Goal: Use online tool/utility: Utilize a website feature to perform a specific function

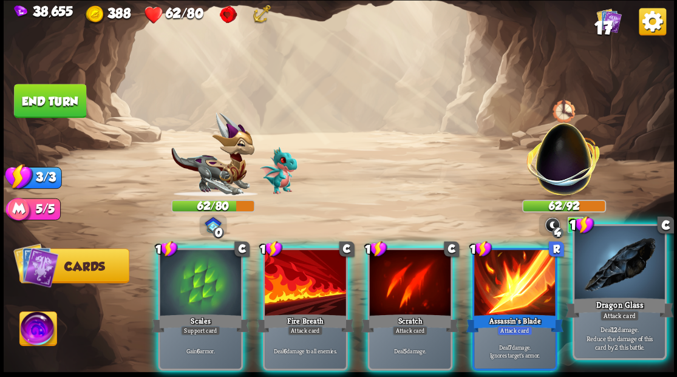
click at [637, 290] on div at bounding box center [619, 264] width 90 height 76
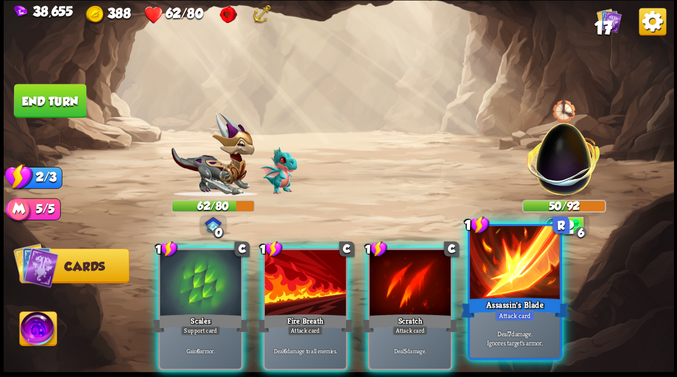
click at [520, 283] on div at bounding box center [514, 264] width 90 height 76
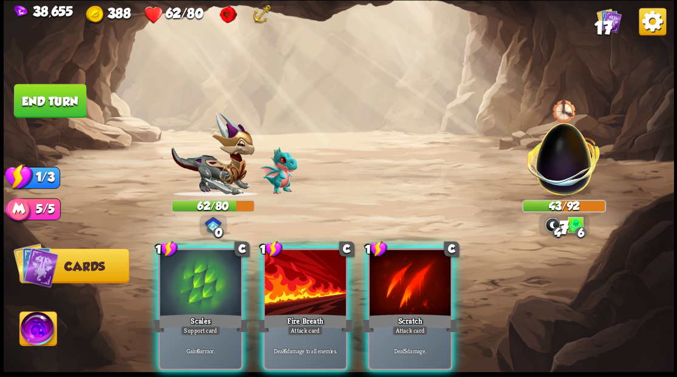
click at [309, 282] on div at bounding box center [305, 283] width 81 height 69
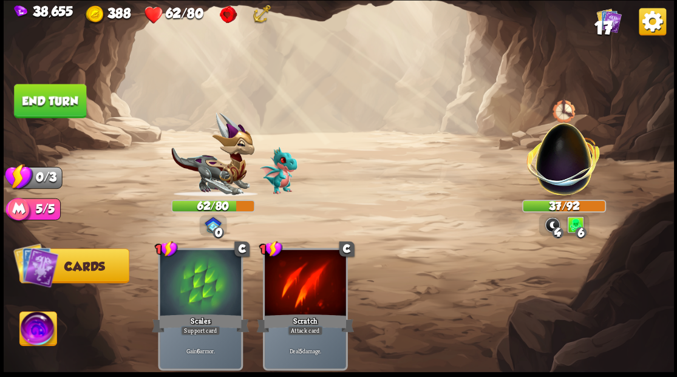
click at [60, 97] on button "End turn" at bounding box center [50, 101] width 72 height 34
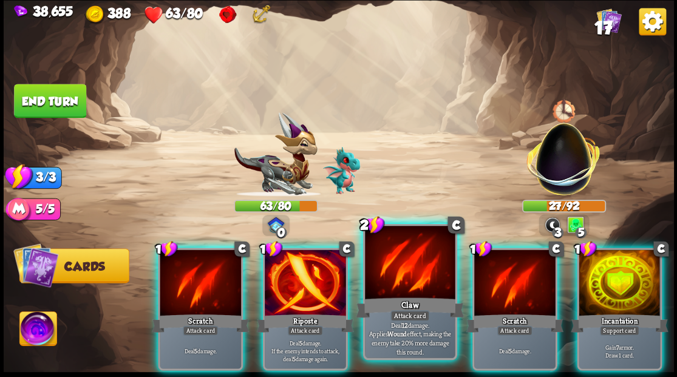
click at [408, 268] on div at bounding box center [410, 264] width 90 height 76
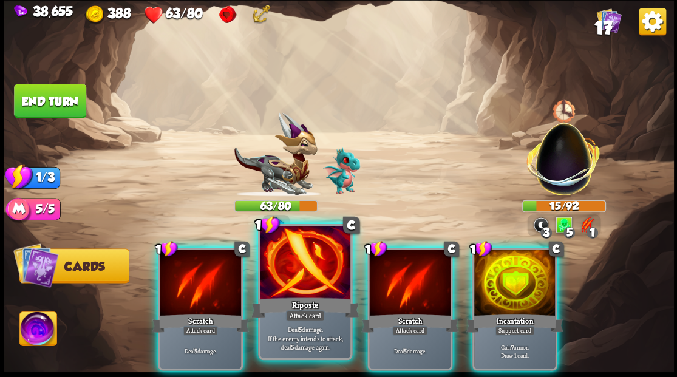
click at [297, 267] on div at bounding box center [305, 264] width 90 height 76
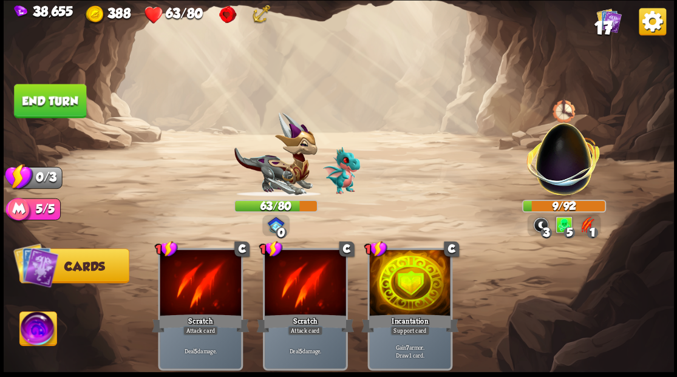
click at [53, 93] on button "End turn" at bounding box center [50, 101] width 72 height 34
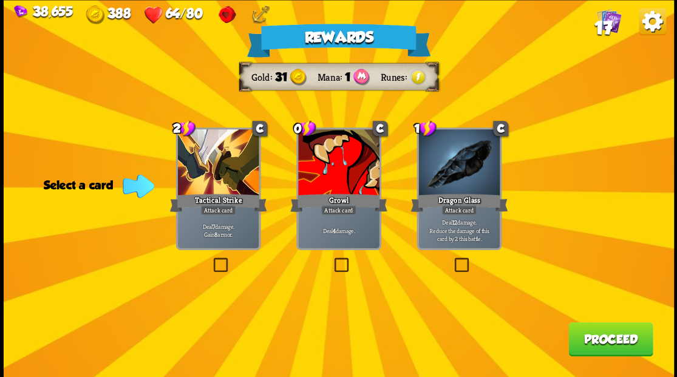
click at [331, 259] on label at bounding box center [331, 259] width 0 height 0
click at [0, 0] on input "checkbox" at bounding box center [0, 0] width 0 height 0
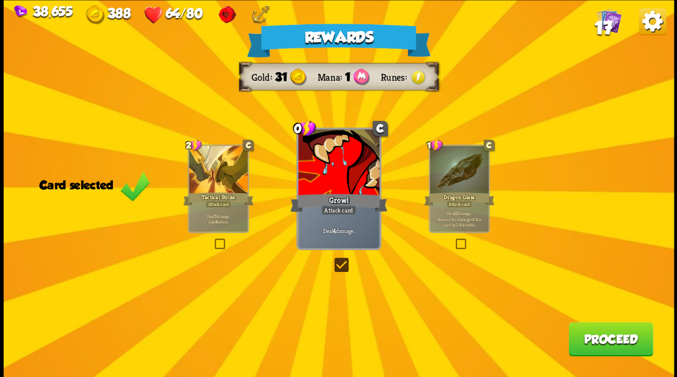
click at [602, 342] on button "Proceed" at bounding box center [610, 339] width 84 height 34
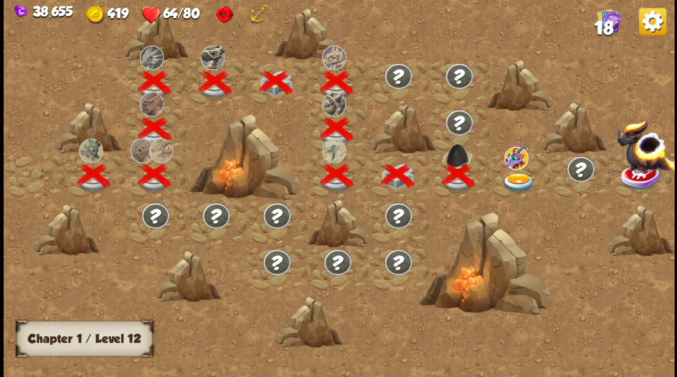
scroll to position [0, 184]
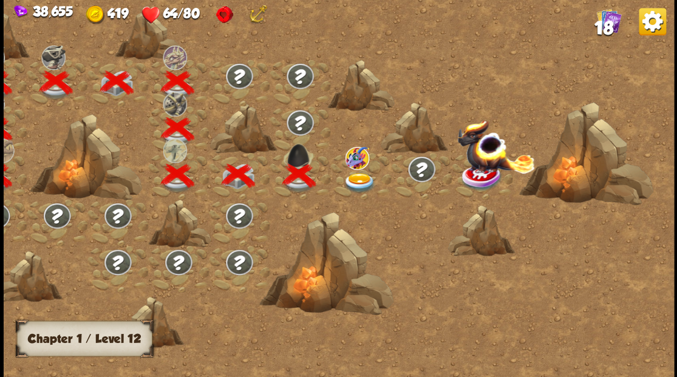
click at [358, 177] on img at bounding box center [358, 182] width 33 height 20
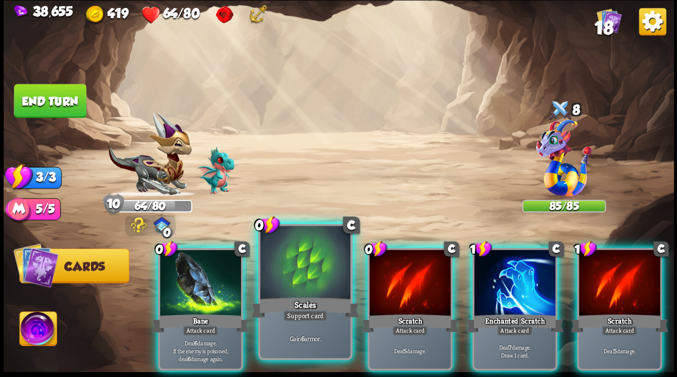
click at [302, 271] on div at bounding box center [305, 264] width 90 height 76
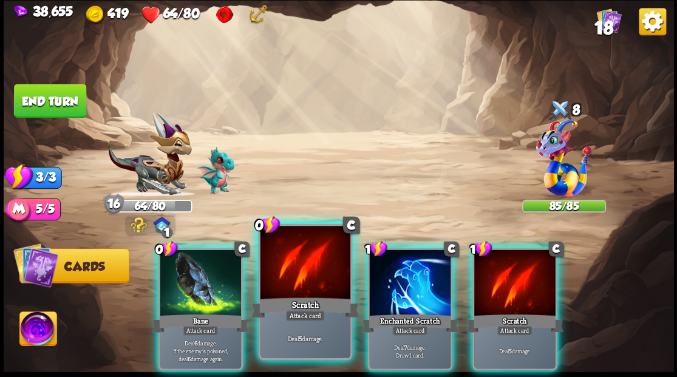
click at [298, 272] on div at bounding box center [305, 264] width 90 height 76
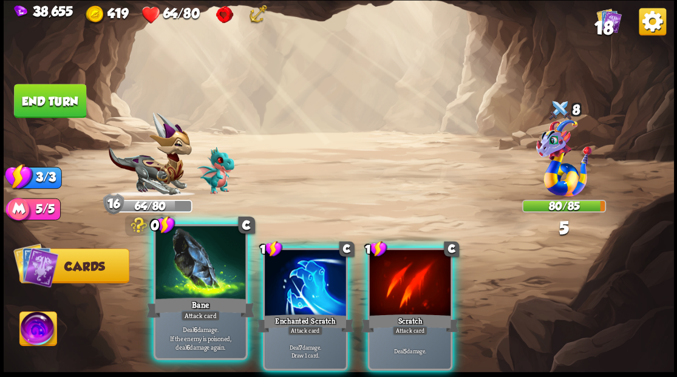
click at [194, 271] on div at bounding box center [200, 264] width 90 height 76
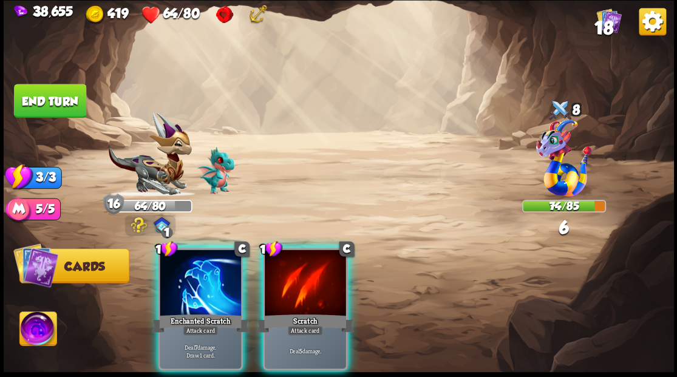
click at [192, 277] on div at bounding box center [200, 283] width 81 height 69
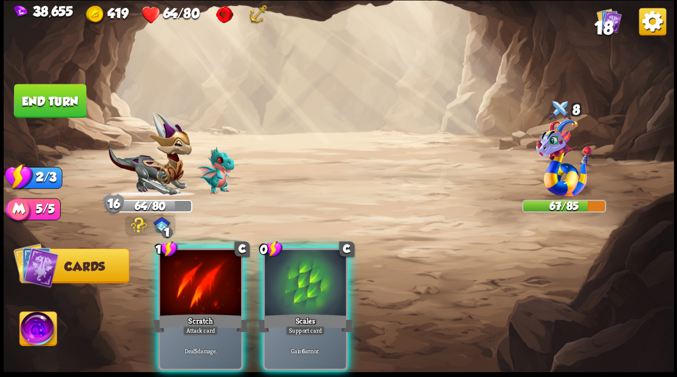
drag, startPoint x: 319, startPoint y: 291, endPoint x: 306, endPoint y: 276, distance: 20.2
click at [320, 291] on div at bounding box center [305, 283] width 81 height 69
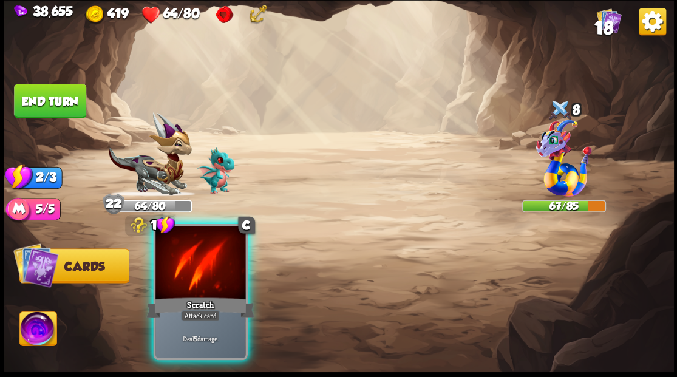
click at [225, 270] on div at bounding box center [200, 264] width 90 height 76
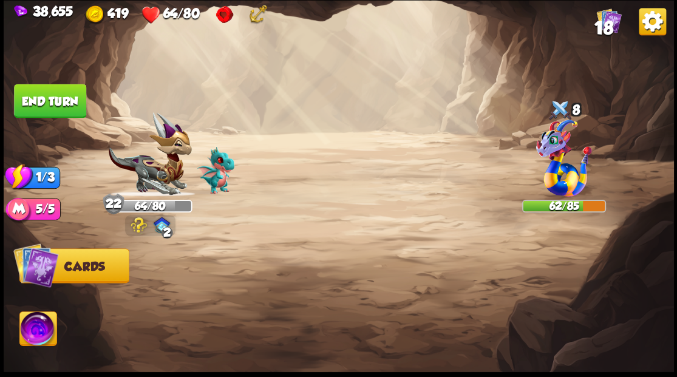
drag, startPoint x: 55, startPoint y: 109, endPoint x: 237, endPoint y: 104, distance: 182.7
click at [61, 109] on button "End turn" at bounding box center [50, 101] width 72 height 34
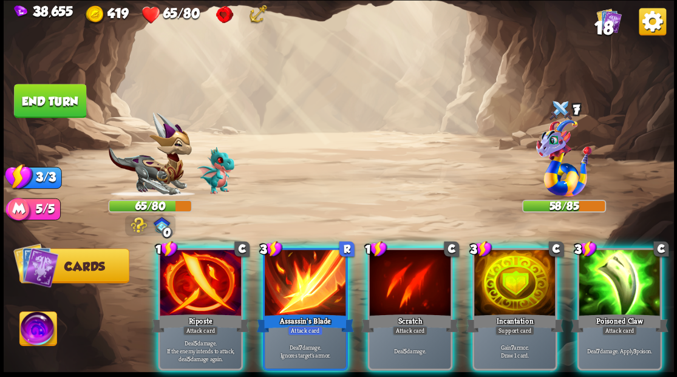
click at [529, 284] on div at bounding box center [514, 283] width 81 height 69
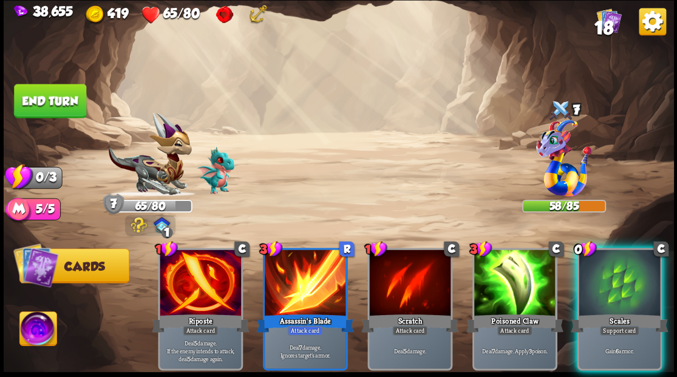
drag, startPoint x: 41, startPoint y: 100, endPoint x: 79, endPoint y: 101, distance: 37.6
click at [42, 101] on button "End turn" at bounding box center [50, 101] width 72 height 34
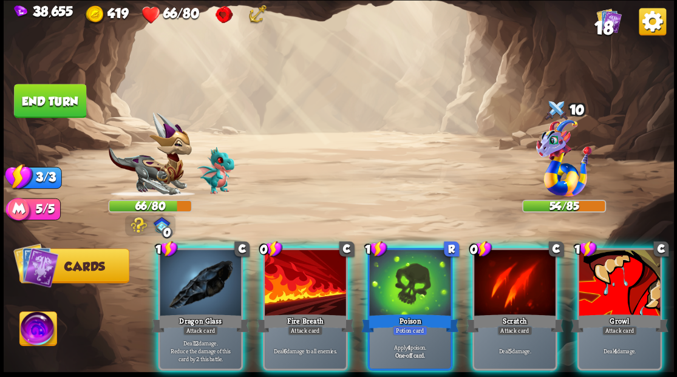
click at [38, 331] on img at bounding box center [37, 330] width 37 height 38
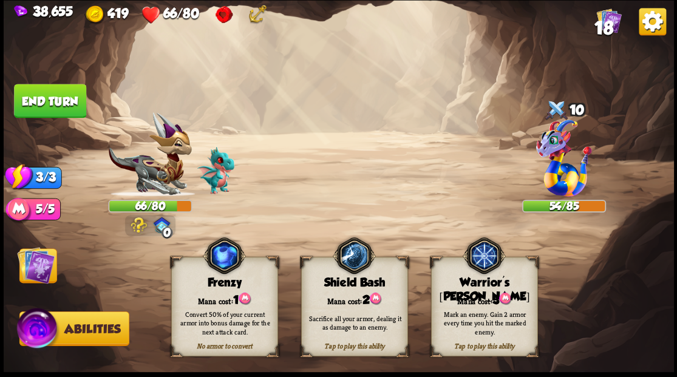
click at [482, 306] on div "Mark an enemy. Gain 2 armor every time you hit the marked enemy." at bounding box center [484, 323] width 107 height 42
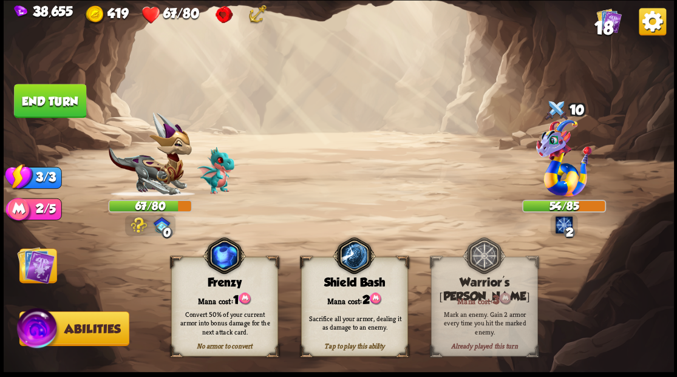
click at [31, 267] on img at bounding box center [36, 265] width 38 height 38
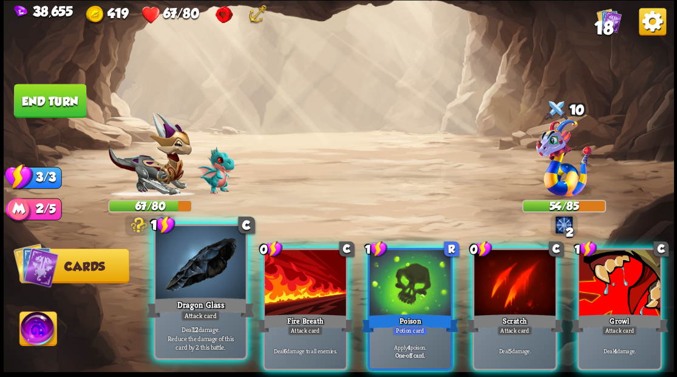
click at [198, 286] on div at bounding box center [200, 264] width 90 height 76
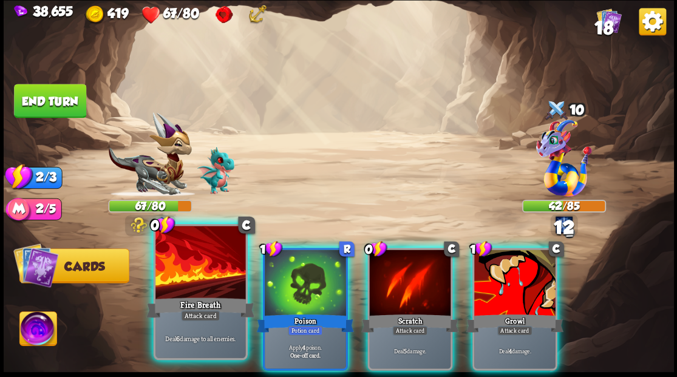
click at [179, 275] on div at bounding box center [200, 264] width 90 height 76
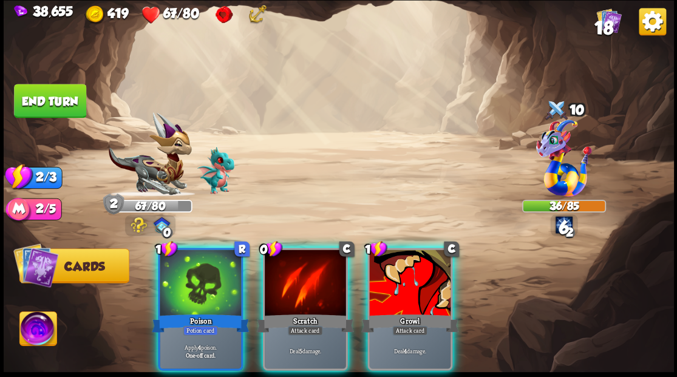
click at [166, 269] on div at bounding box center [200, 283] width 81 height 69
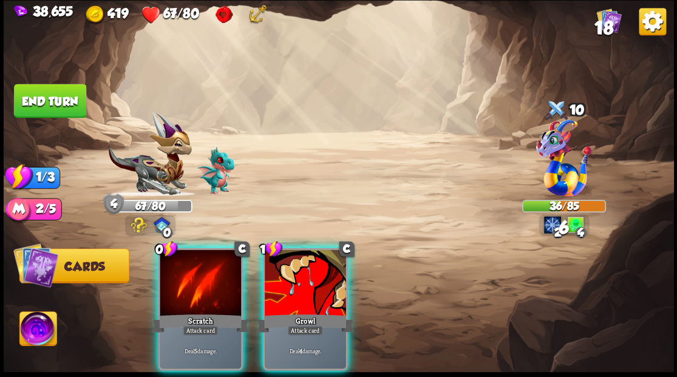
click at [301, 282] on div at bounding box center [305, 283] width 81 height 69
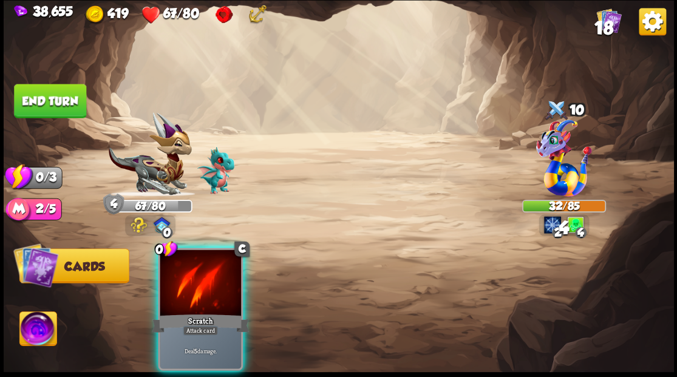
drag, startPoint x: 190, startPoint y: 282, endPoint x: 238, endPoint y: 265, distance: 50.9
click at [191, 281] on div at bounding box center [200, 283] width 81 height 69
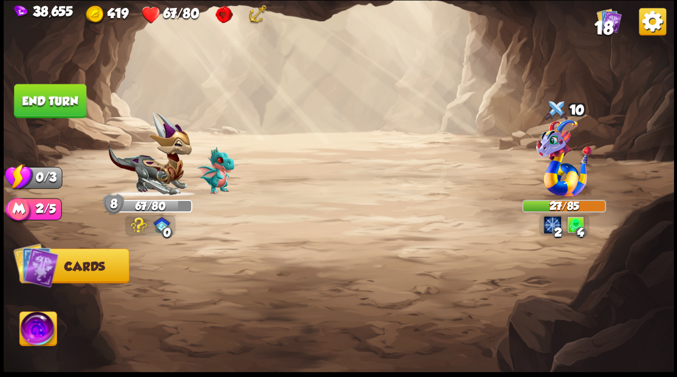
drag, startPoint x: 47, startPoint y: 100, endPoint x: 78, endPoint y: 104, distance: 30.7
click at [47, 100] on button "End turn" at bounding box center [50, 101] width 72 height 34
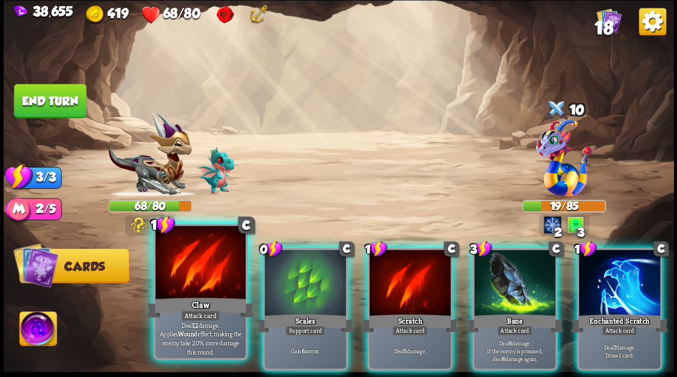
click at [213, 293] on div at bounding box center [200, 264] width 90 height 76
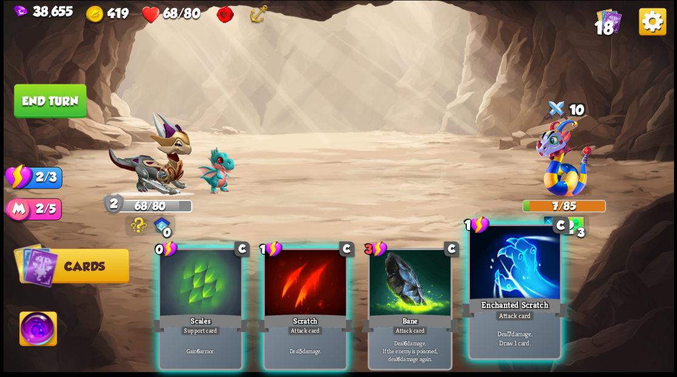
click at [522, 281] on div at bounding box center [514, 264] width 90 height 76
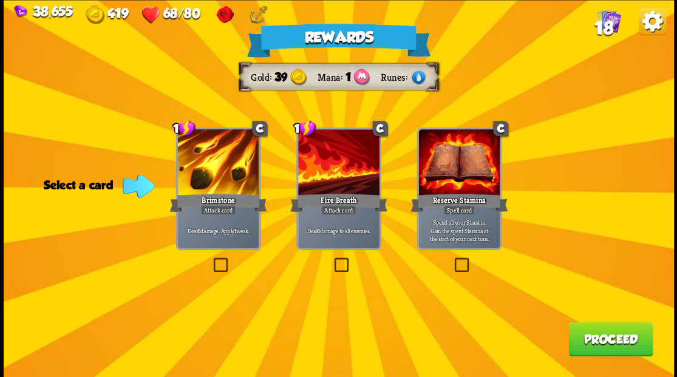
click at [211, 259] on label at bounding box center [211, 259] width 0 height 0
click at [0, 0] on input "checkbox" at bounding box center [0, 0] width 0 height 0
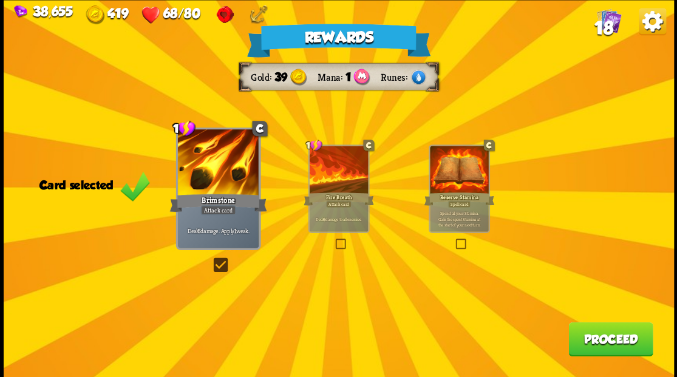
click at [601, 331] on button "Proceed" at bounding box center [610, 339] width 84 height 34
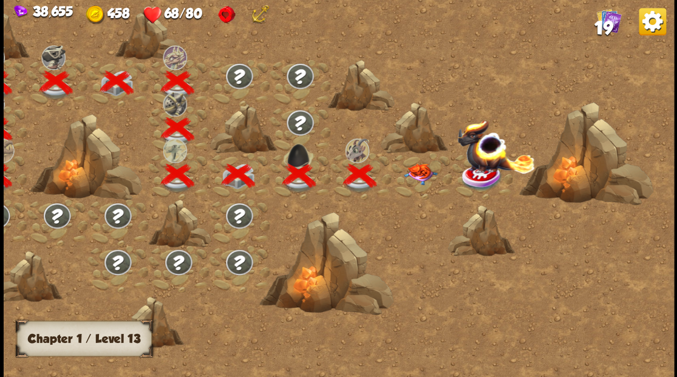
click at [421, 178] on img at bounding box center [419, 173] width 33 height 21
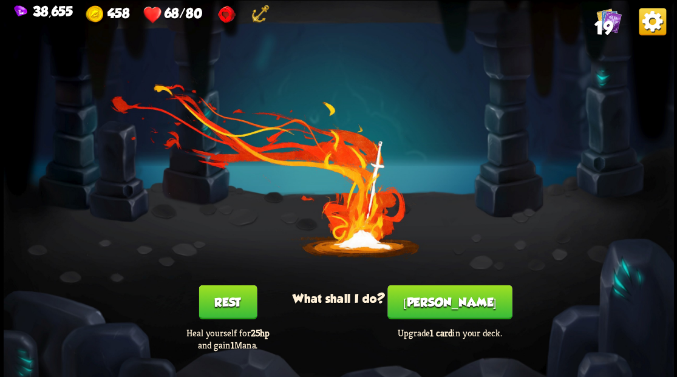
click at [222, 313] on button "Rest" at bounding box center [227, 302] width 58 height 34
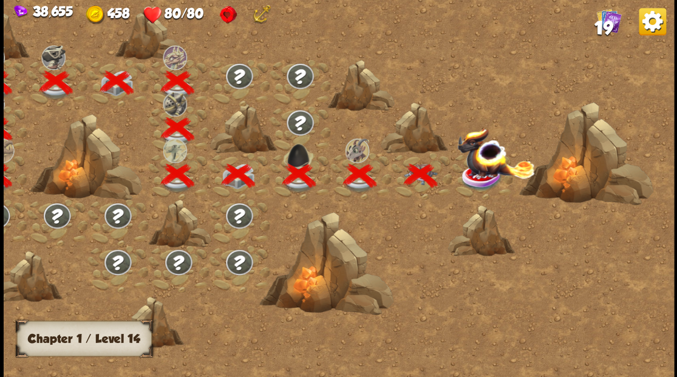
click at [487, 165] on img at bounding box center [495, 152] width 78 height 51
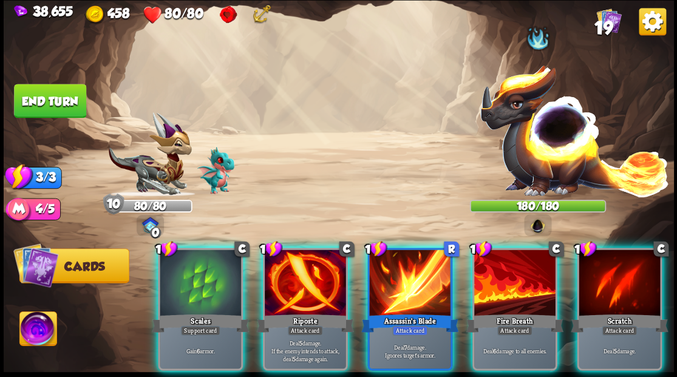
drag, startPoint x: 32, startPoint y: 337, endPoint x: 135, endPoint y: 333, distance: 102.7
click at [33, 338] on img at bounding box center [37, 330] width 37 height 38
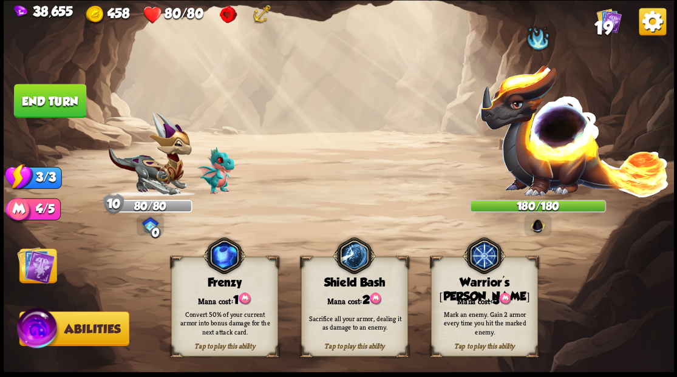
click at [467, 303] on div "Mark an enemy. Gain 2 armor every time you hit the marked enemy." at bounding box center [484, 323] width 107 height 42
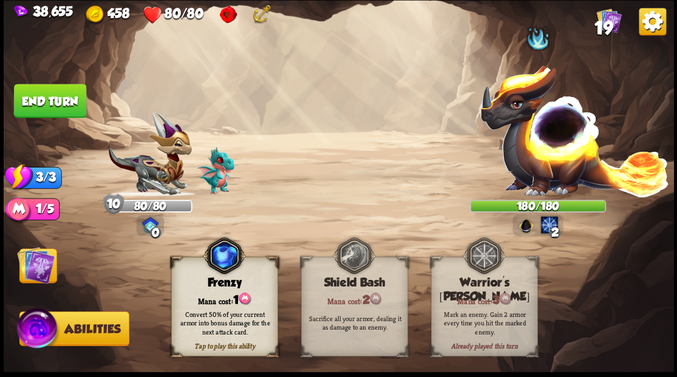
click at [38, 273] on img at bounding box center [36, 265] width 38 height 38
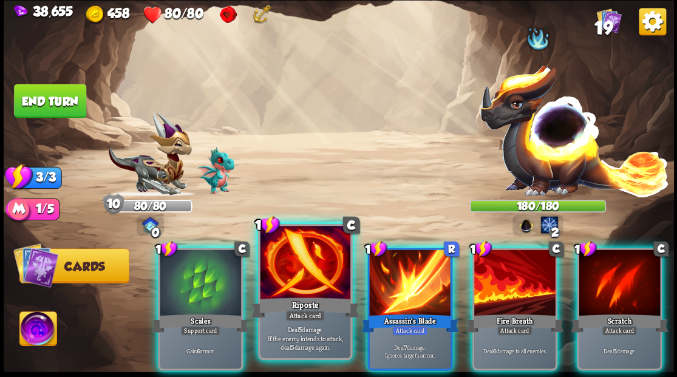
click at [307, 268] on div at bounding box center [305, 264] width 90 height 76
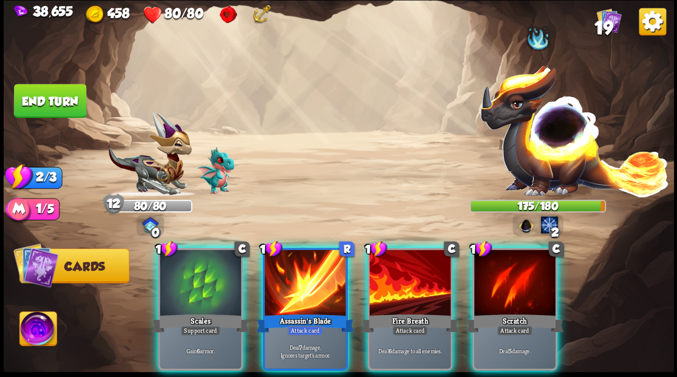
click at [307, 268] on div at bounding box center [305, 283] width 81 height 69
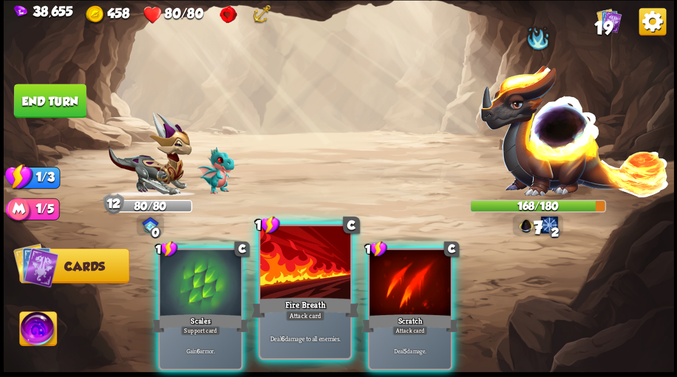
click at [303, 266] on div at bounding box center [305, 264] width 90 height 76
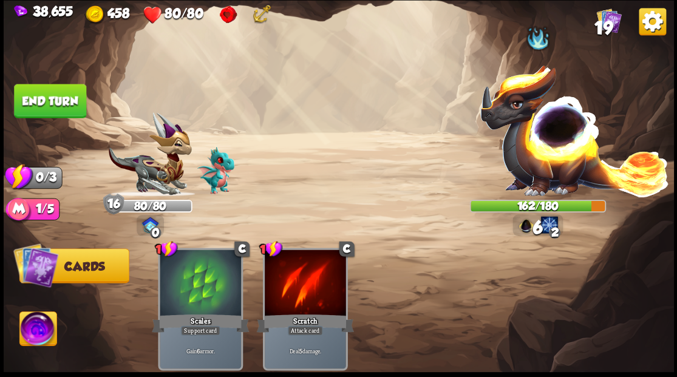
drag, startPoint x: 46, startPoint y: 101, endPoint x: 376, endPoint y: 120, distance: 331.3
click at [47, 101] on button "End turn" at bounding box center [50, 101] width 72 height 34
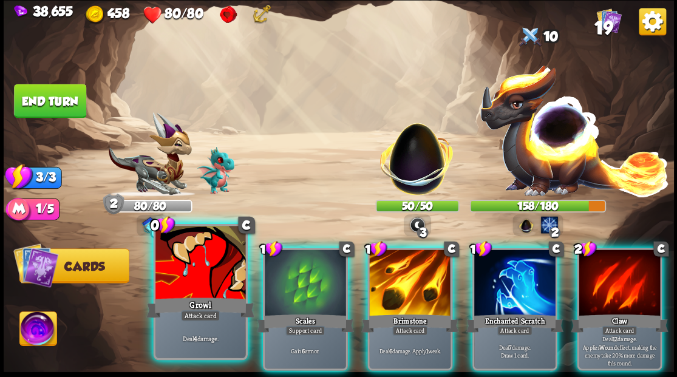
click at [233, 293] on div at bounding box center [200, 264] width 90 height 76
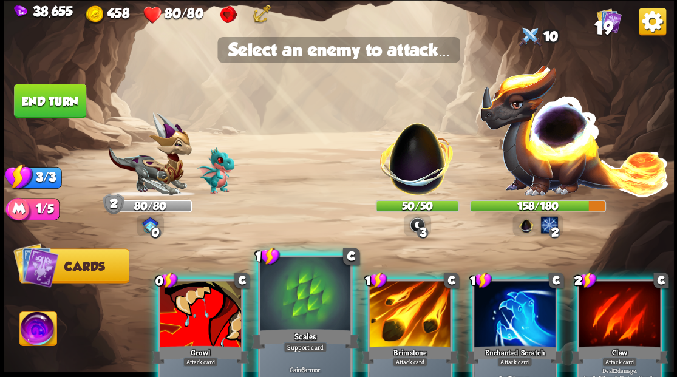
click at [294, 311] on div at bounding box center [305, 295] width 90 height 76
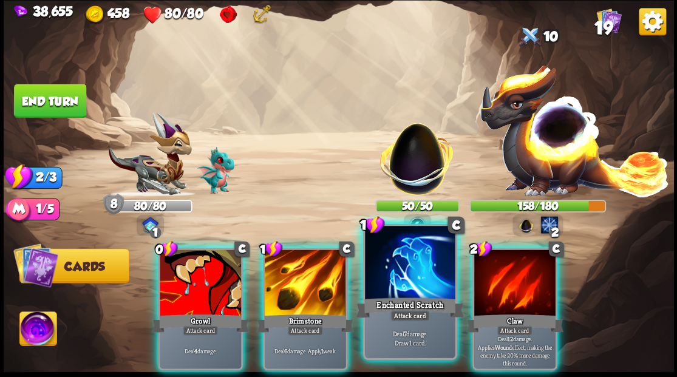
click at [394, 280] on div at bounding box center [410, 264] width 90 height 76
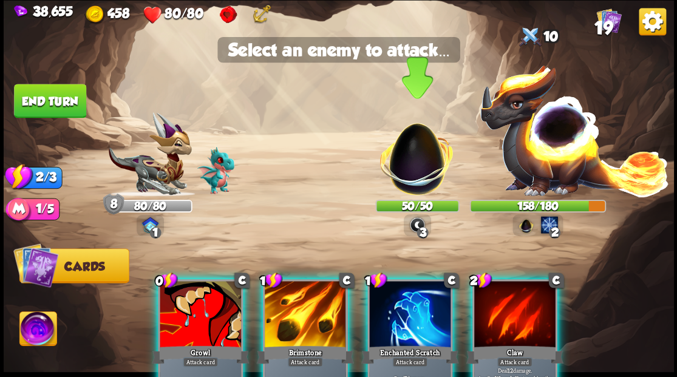
click at [402, 177] on img at bounding box center [417, 153] width 88 height 88
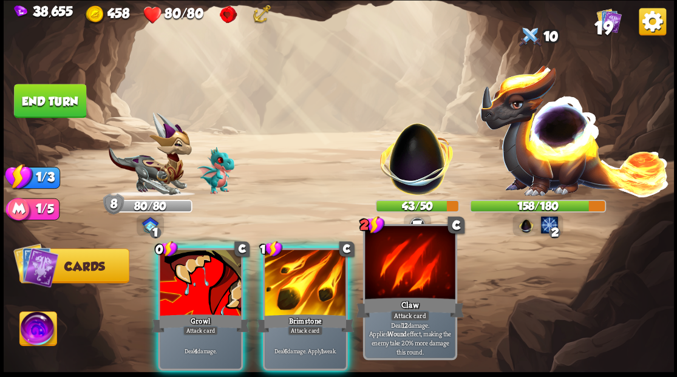
click at [411, 266] on div at bounding box center [410, 264] width 90 height 76
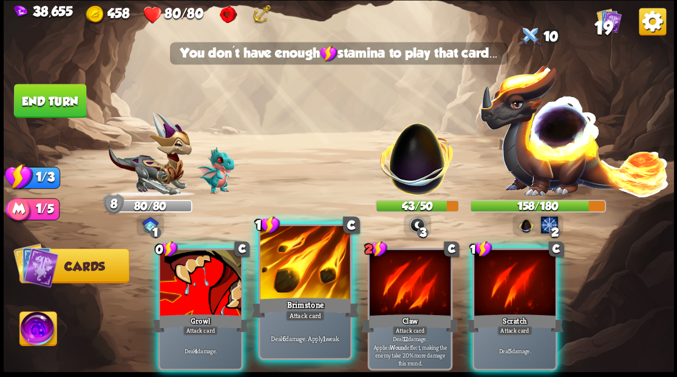
click at [305, 277] on div at bounding box center [305, 264] width 90 height 76
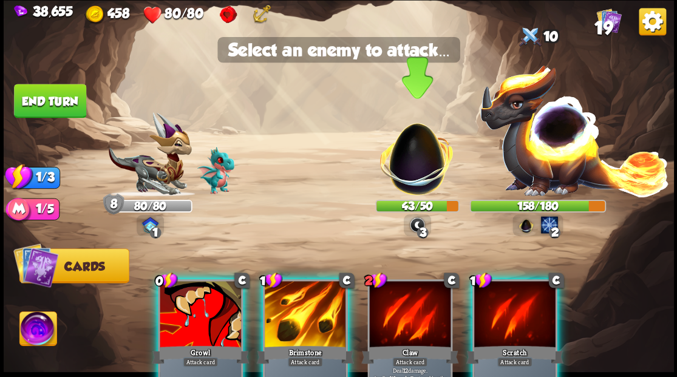
click at [397, 161] on img at bounding box center [417, 153] width 88 height 88
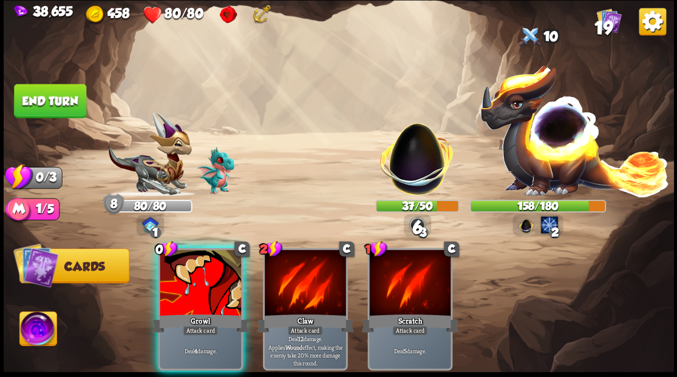
drag, startPoint x: 200, startPoint y: 282, endPoint x: 268, endPoint y: 234, distance: 82.8
click at [201, 278] on div at bounding box center [200, 283] width 81 height 69
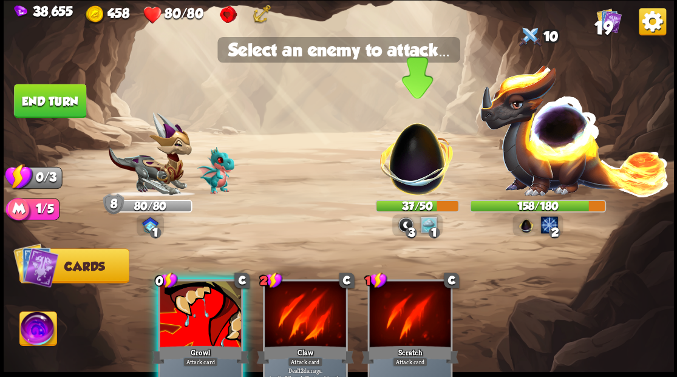
click at [410, 176] on img at bounding box center [417, 153] width 88 height 88
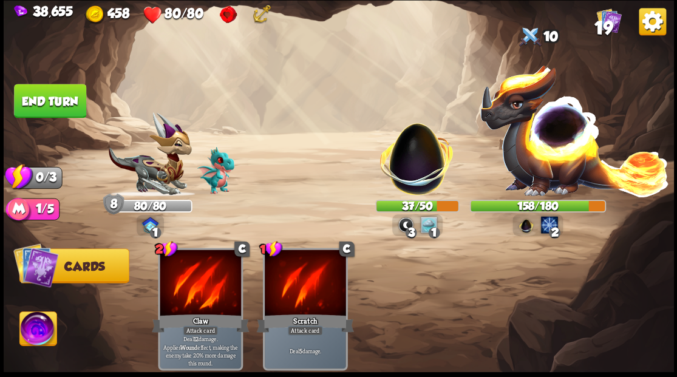
click at [410, 176] on img at bounding box center [417, 153] width 88 height 88
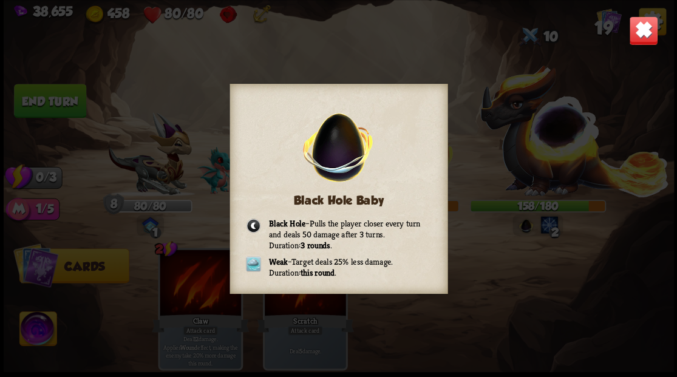
click at [649, 24] on img at bounding box center [642, 30] width 29 height 29
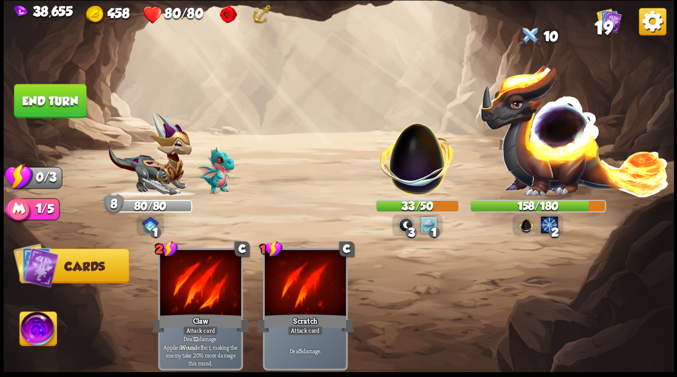
drag, startPoint x: 38, startPoint y: 109, endPoint x: 145, endPoint y: 126, distance: 108.6
click at [41, 109] on button "End turn" at bounding box center [50, 101] width 72 height 34
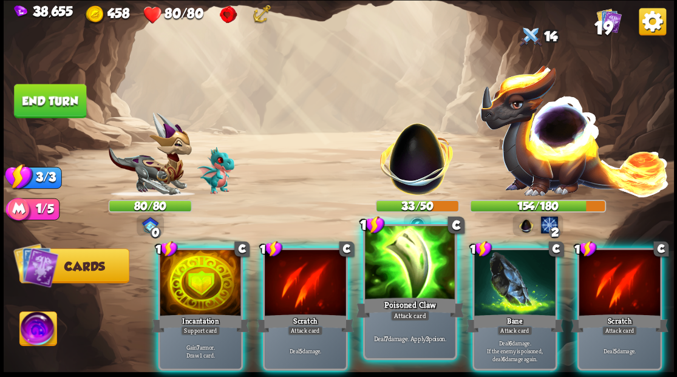
drag, startPoint x: 405, startPoint y: 263, endPoint x: 405, endPoint y: 251, distance: 12.2
click at [405, 262] on div at bounding box center [410, 264] width 90 height 76
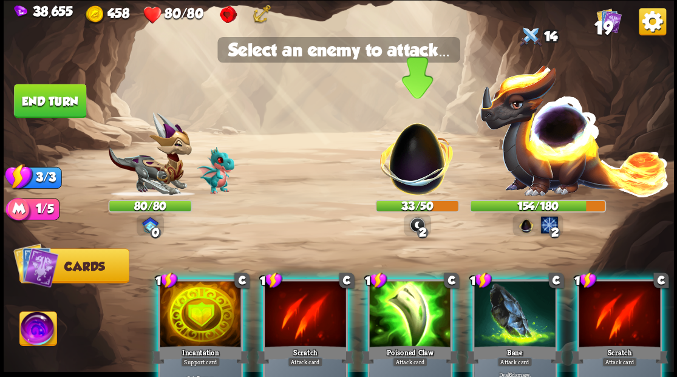
click at [404, 177] on img at bounding box center [417, 153] width 88 height 88
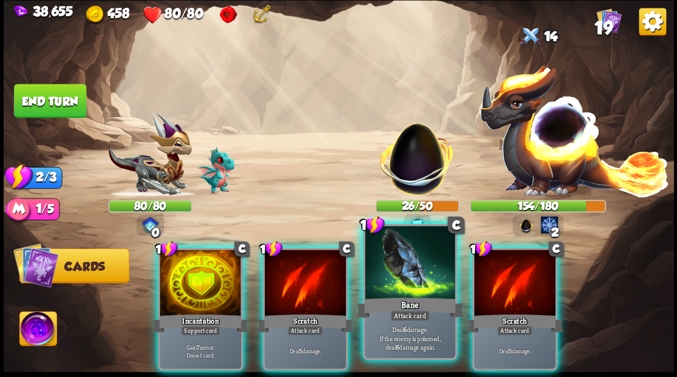
drag, startPoint x: 399, startPoint y: 253, endPoint x: 399, endPoint y: 218, distance: 34.6
click at [399, 252] on div at bounding box center [410, 264] width 90 height 76
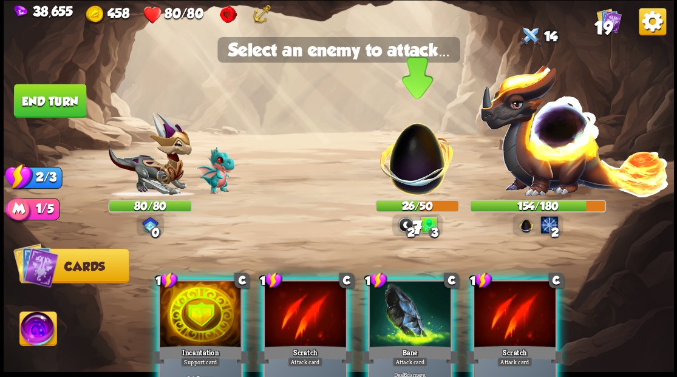
click at [404, 169] on img at bounding box center [417, 153] width 88 height 88
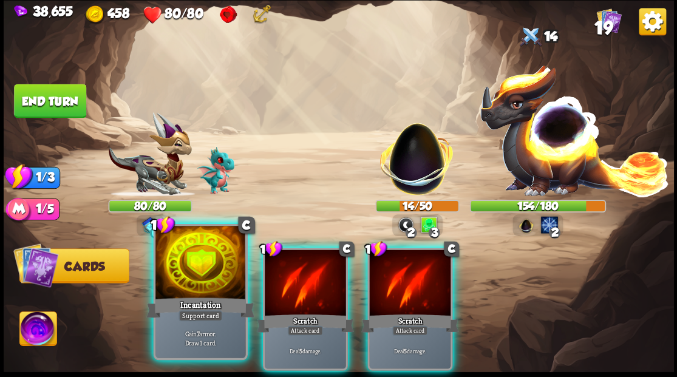
click at [204, 279] on div at bounding box center [200, 264] width 90 height 76
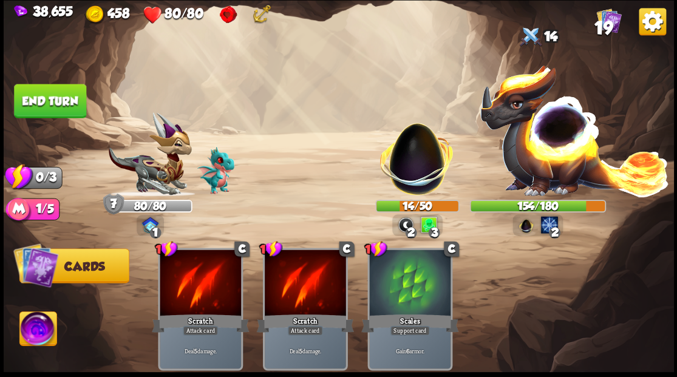
drag, startPoint x: 56, startPoint y: 100, endPoint x: 199, endPoint y: 69, distance: 146.5
click at [57, 100] on button "End turn" at bounding box center [50, 101] width 72 height 34
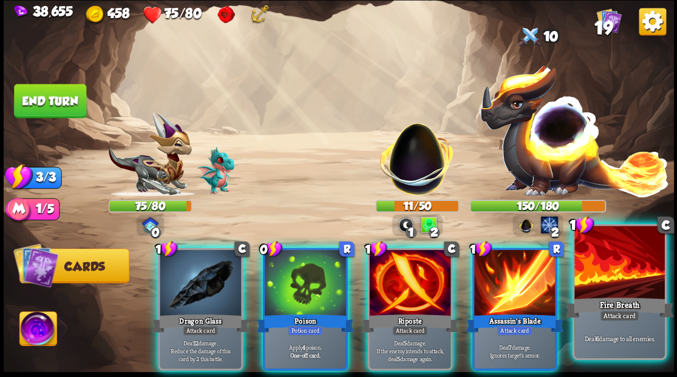
click at [626, 274] on div at bounding box center [619, 264] width 90 height 76
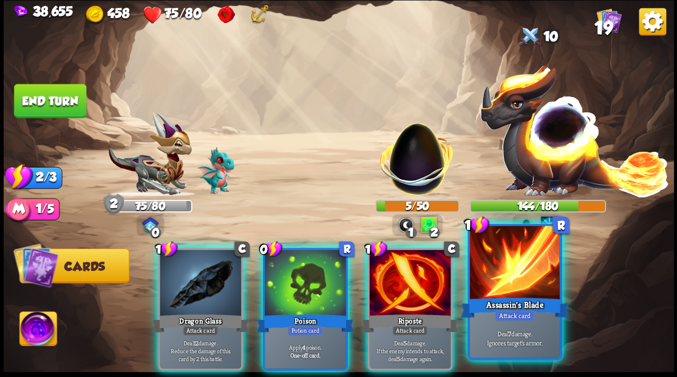
click at [495, 298] on div "Assassin's Blade" at bounding box center [514, 307] width 108 height 24
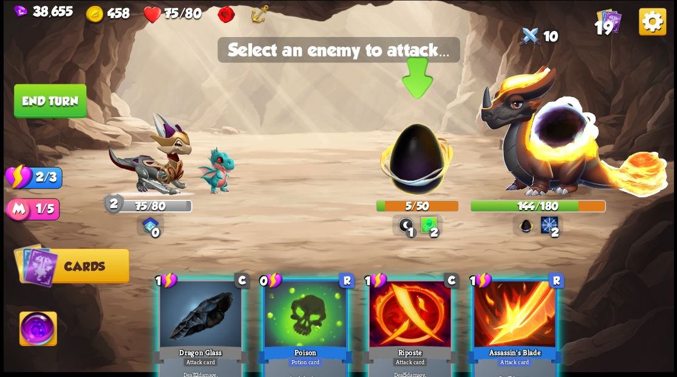
click at [422, 172] on img at bounding box center [417, 153] width 88 height 88
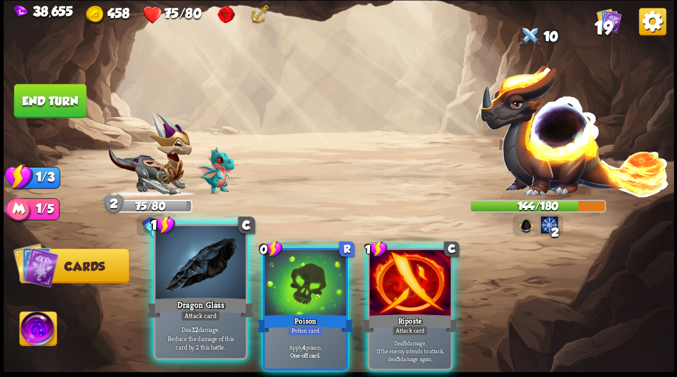
click at [201, 279] on div at bounding box center [200, 264] width 90 height 76
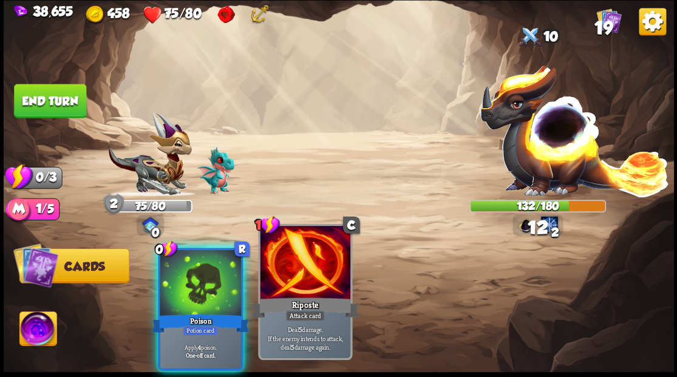
drag, startPoint x: 220, startPoint y: 270, endPoint x: 207, endPoint y: 266, distance: 13.3
click at [220, 270] on div at bounding box center [200, 283] width 81 height 69
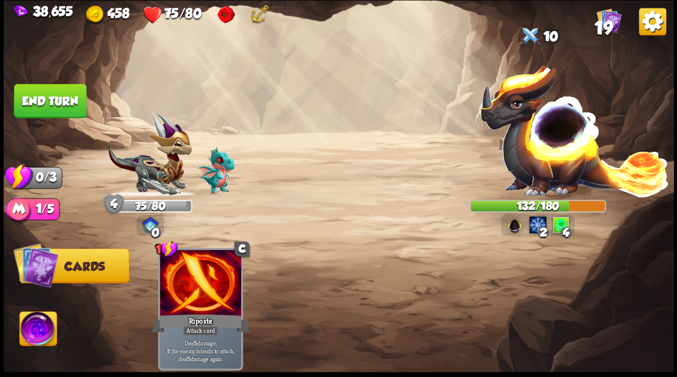
click at [59, 102] on button "End turn" at bounding box center [50, 101] width 72 height 34
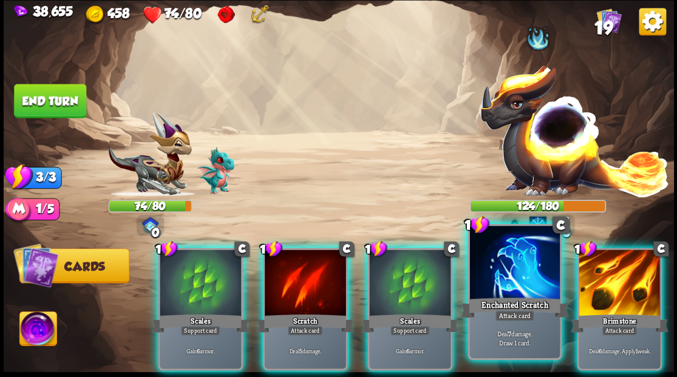
click at [513, 280] on div at bounding box center [514, 264] width 90 height 76
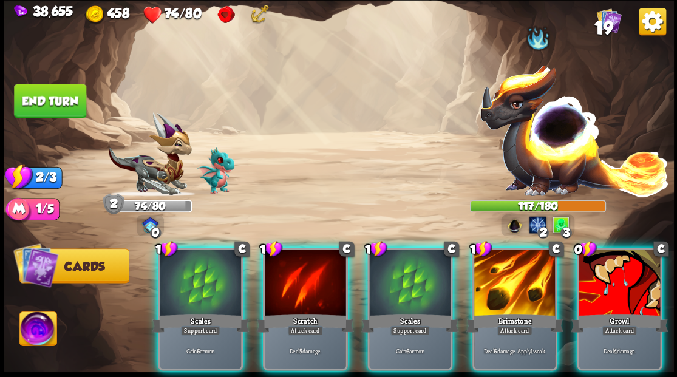
click at [524, 133] on img at bounding box center [574, 129] width 191 height 133
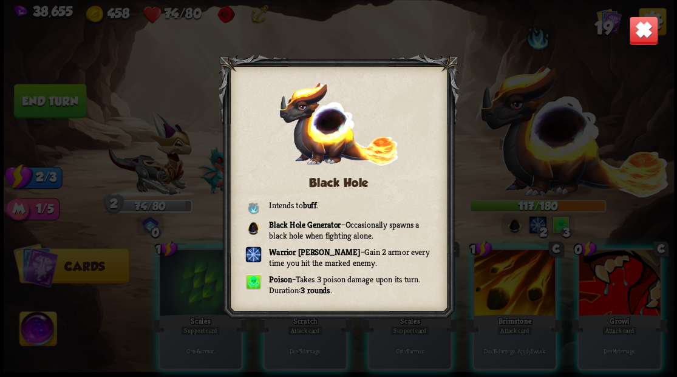
click at [634, 33] on img at bounding box center [642, 30] width 29 height 29
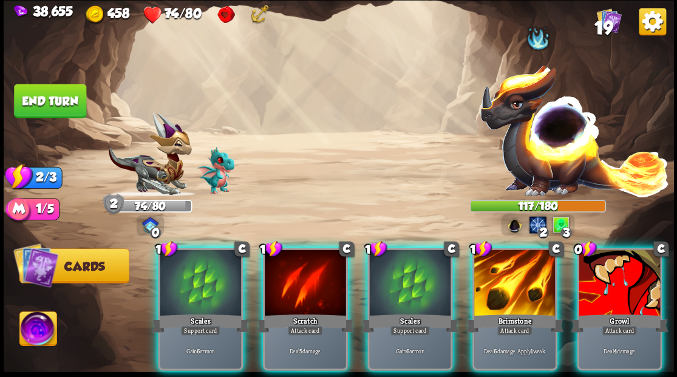
click at [493, 312] on div "Brimstone" at bounding box center [513, 323] width 97 height 22
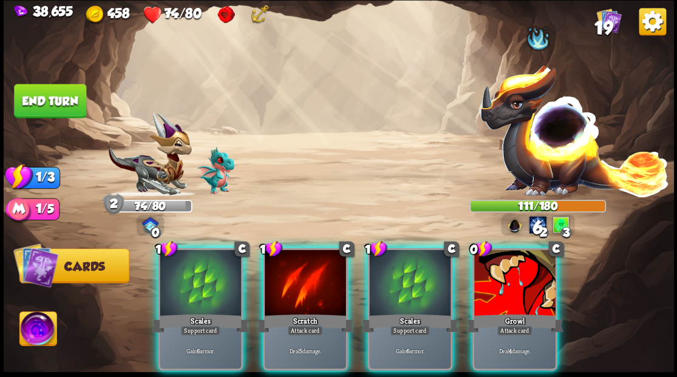
drag, startPoint x: 493, startPoint y: 300, endPoint x: 493, endPoint y: 282, distance: 17.6
click at [493, 288] on div "0 C Growl Attack card Deal 4 damage." at bounding box center [513, 309] width 85 height 123
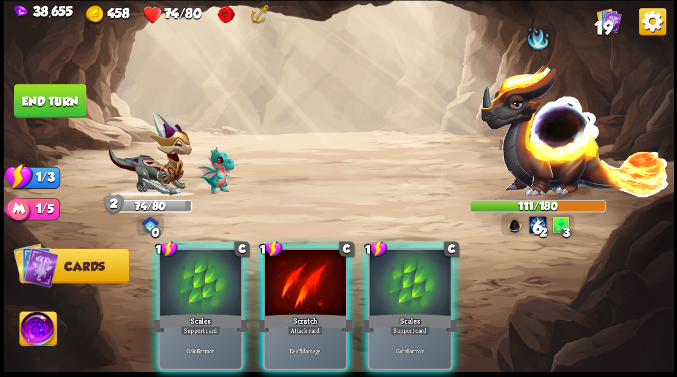
click at [276, 269] on div at bounding box center [305, 283] width 81 height 69
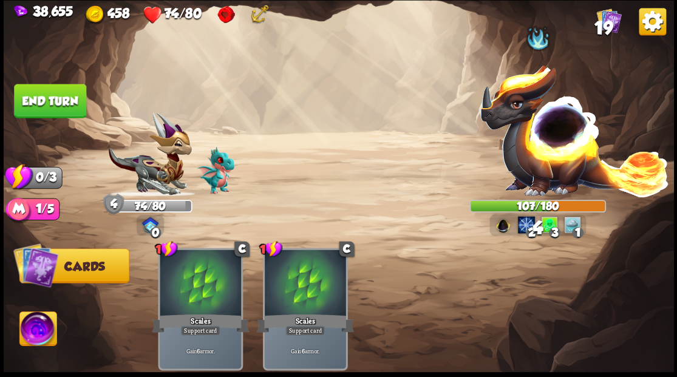
drag, startPoint x: 41, startPoint y: 94, endPoint x: 278, endPoint y: 117, distance: 238.3
click at [48, 98] on button "End turn" at bounding box center [50, 101] width 72 height 34
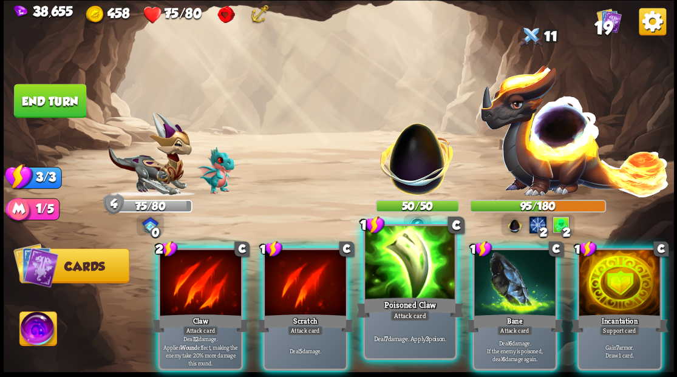
click at [398, 274] on div at bounding box center [410, 264] width 90 height 76
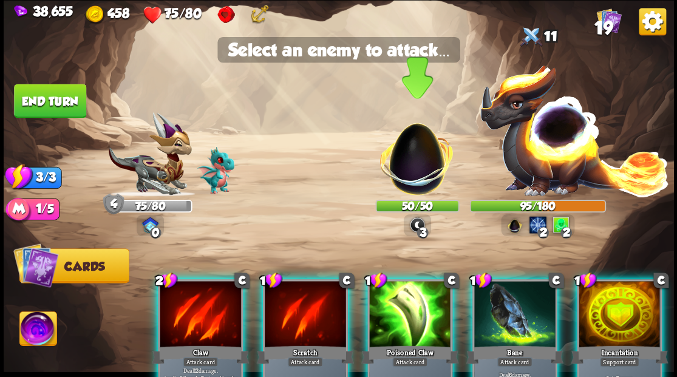
click at [399, 163] on img at bounding box center [417, 153] width 88 height 88
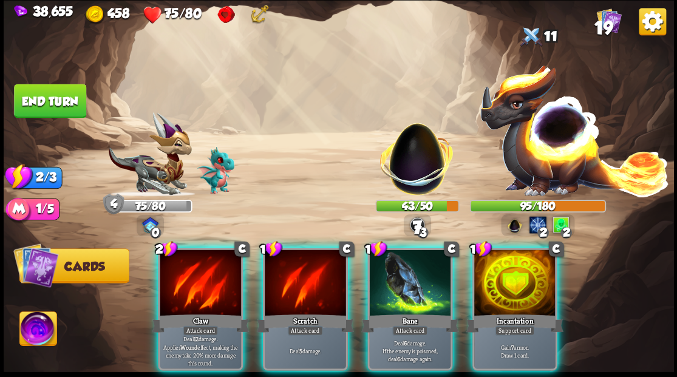
drag, startPoint x: 394, startPoint y: 275, endPoint x: 398, endPoint y: 214, distance: 61.4
click at [394, 274] on div at bounding box center [409, 283] width 81 height 69
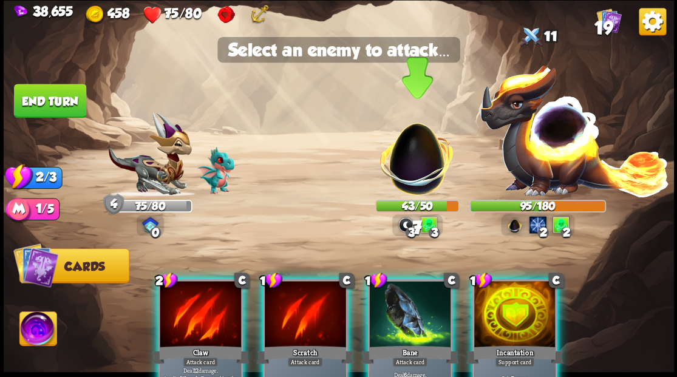
click at [403, 169] on img at bounding box center [417, 153] width 88 height 88
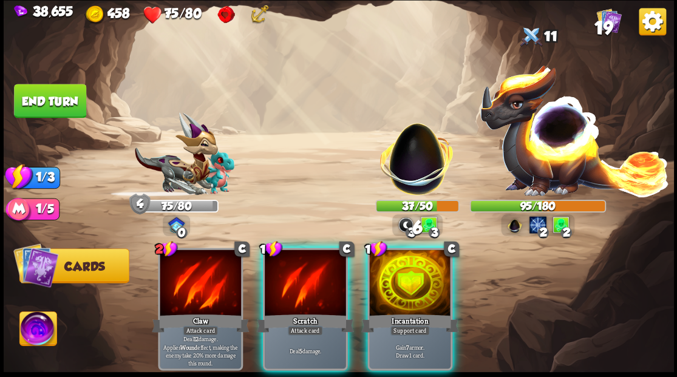
click at [400, 285] on div at bounding box center [409, 283] width 81 height 69
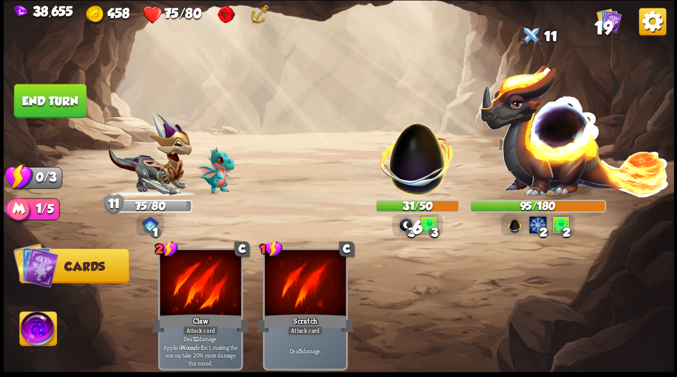
click at [61, 107] on button "End turn" at bounding box center [50, 101] width 72 height 34
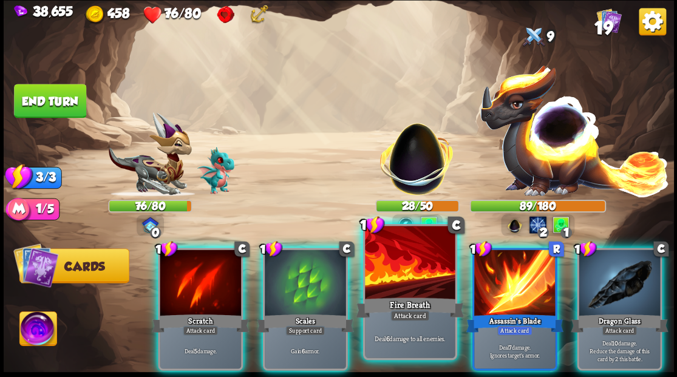
click at [397, 283] on div at bounding box center [410, 264] width 90 height 76
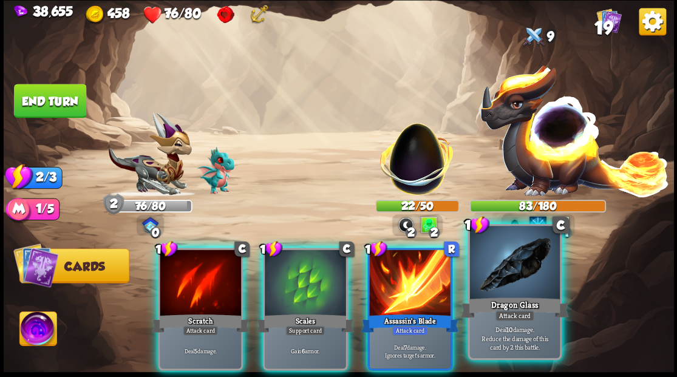
click at [501, 284] on div at bounding box center [514, 264] width 90 height 76
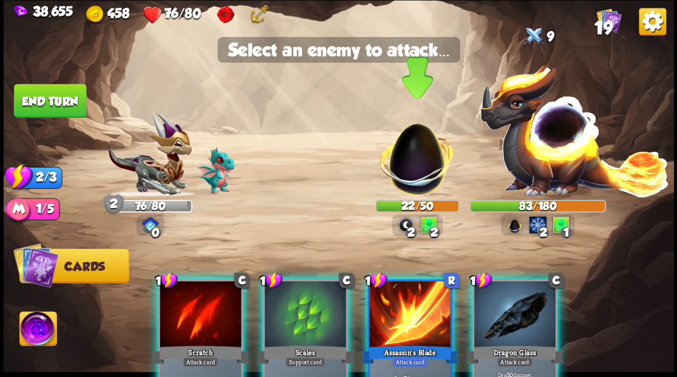
click at [411, 169] on img at bounding box center [417, 153] width 88 height 88
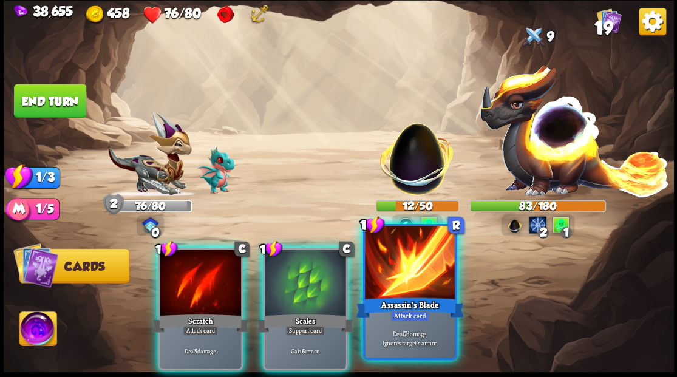
click at [398, 285] on div at bounding box center [410, 264] width 90 height 76
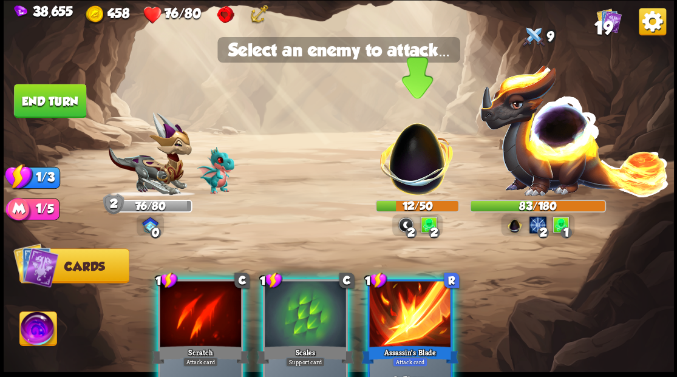
click at [415, 165] on img at bounding box center [417, 153] width 88 height 88
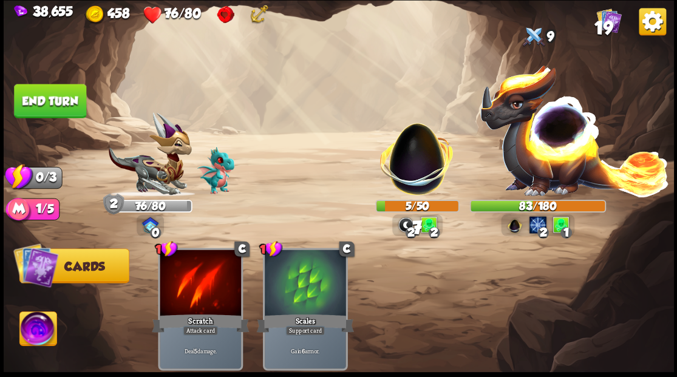
click at [34, 100] on button "End turn" at bounding box center [50, 101] width 72 height 34
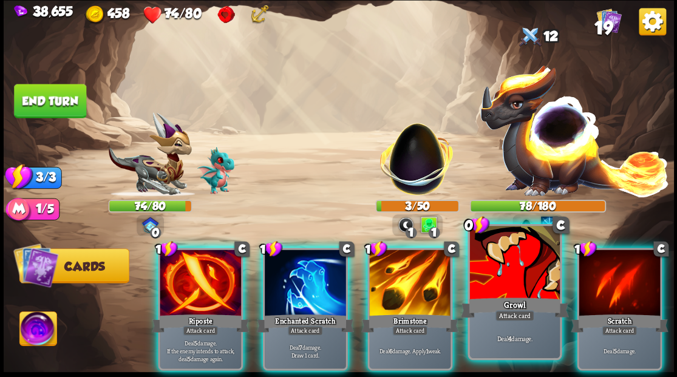
click at [488, 292] on div at bounding box center [514, 264] width 90 height 76
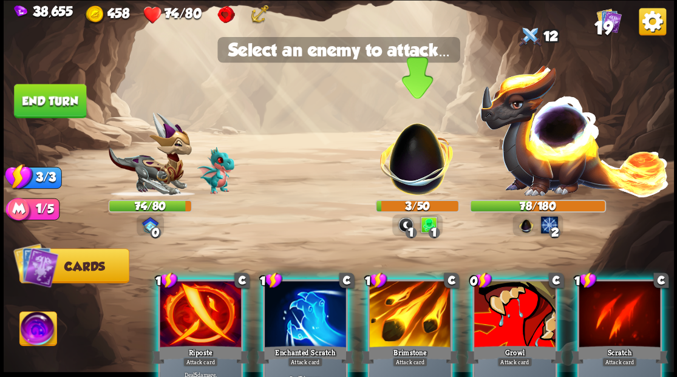
click at [400, 166] on img at bounding box center [417, 153] width 88 height 88
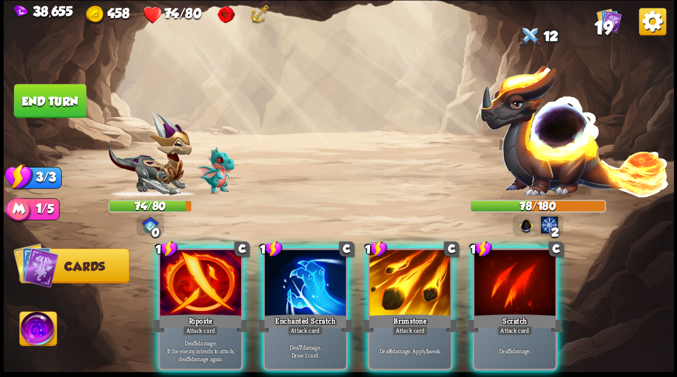
drag, startPoint x: 394, startPoint y: 279, endPoint x: 390, endPoint y: 265, distance: 14.8
click at [395, 279] on div at bounding box center [409, 283] width 81 height 69
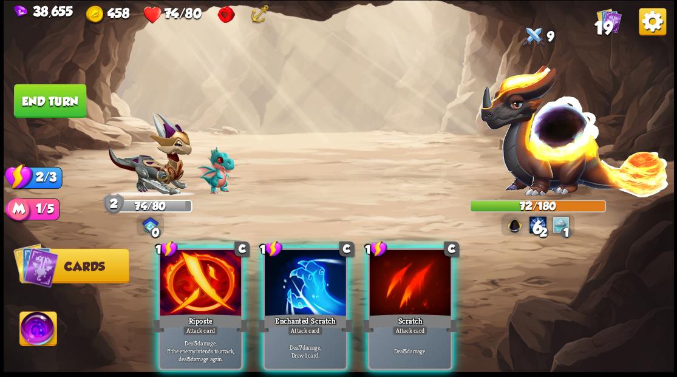
click at [209, 291] on div at bounding box center [200, 283] width 81 height 69
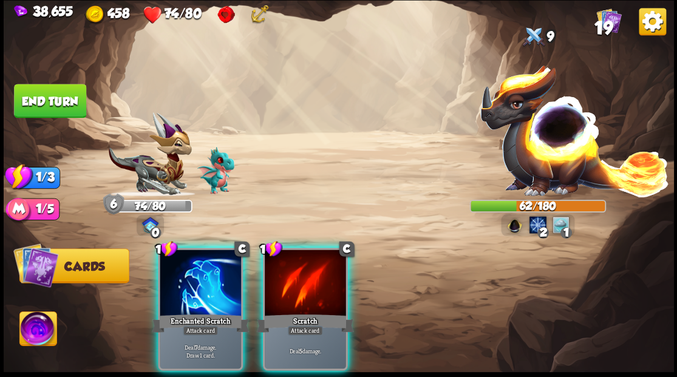
click at [210, 262] on div at bounding box center [200, 283] width 81 height 69
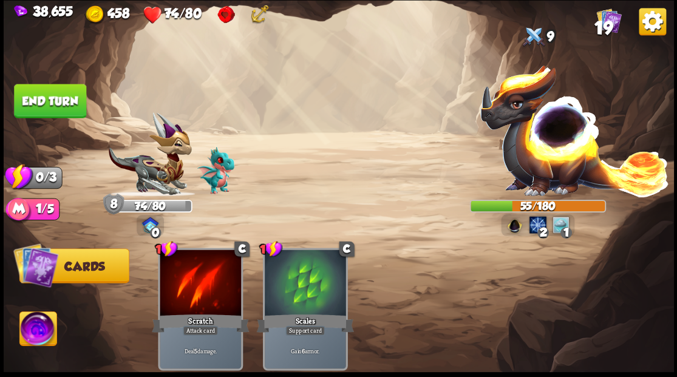
click at [53, 81] on img at bounding box center [339, 188] width 670 height 377
drag, startPoint x: 53, startPoint y: 101, endPoint x: 314, endPoint y: 117, distance: 261.4
click at [55, 101] on button "End turn" at bounding box center [50, 101] width 72 height 34
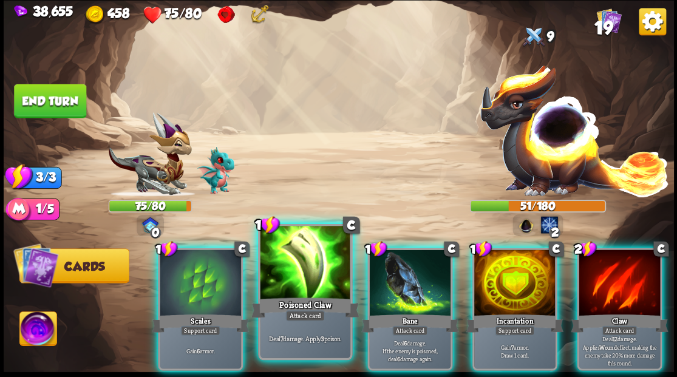
click at [312, 255] on div at bounding box center [305, 264] width 90 height 76
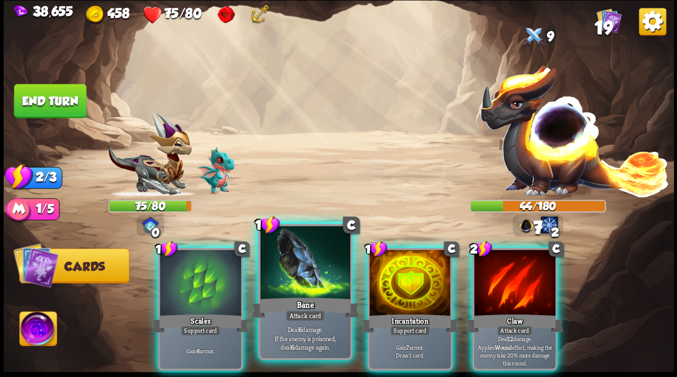
click at [299, 249] on div at bounding box center [305, 264] width 90 height 76
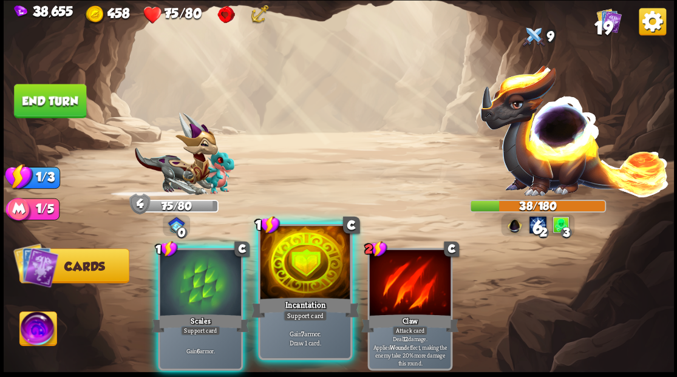
click at [291, 264] on div at bounding box center [305, 264] width 90 height 76
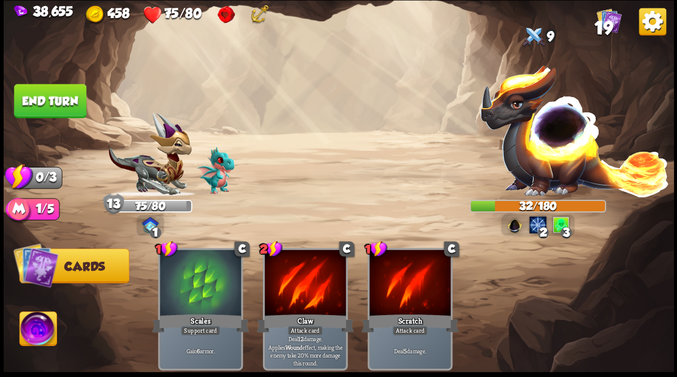
drag, startPoint x: 47, startPoint y: 98, endPoint x: 74, endPoint y: 100, distance: 26.8
click at [47, 98] on button "End turn" at bounding box center [50, 101] width 72 height 34
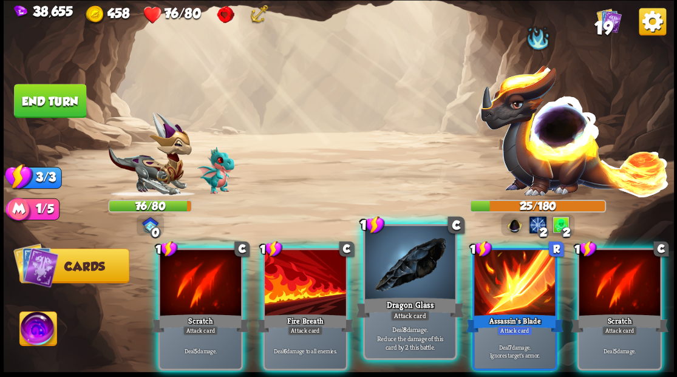
click at [399, 279] on div at bounding box center [410, 264] width 90 height 76
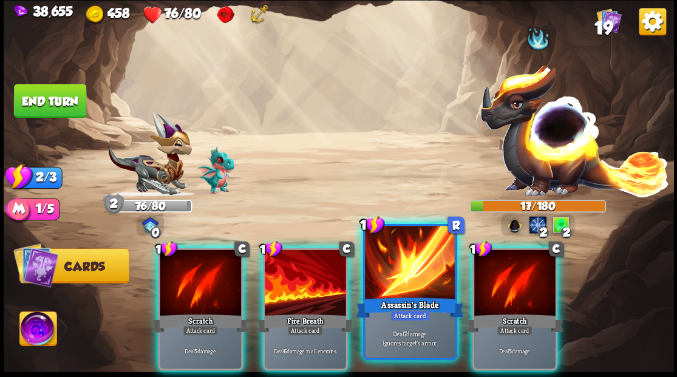
click at [387, 291] on div at bounding box center [410, 264] width 90 height 76
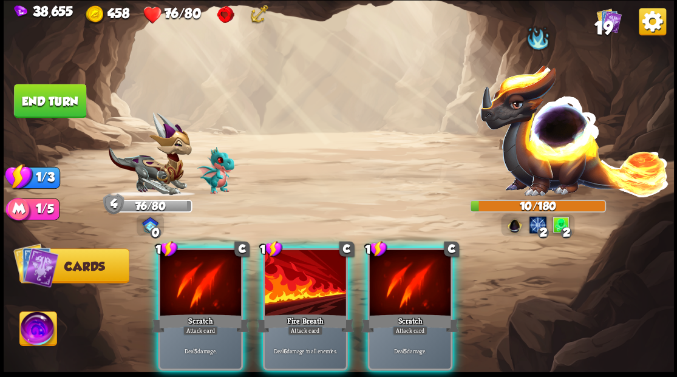
click at [299, 289] on div at bounding box center [305, 283] width 81 height 69
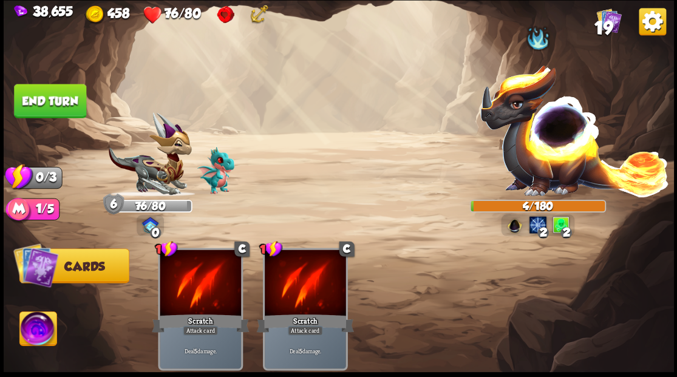
click at [49, 102] on button "End turn" at bounding box center [50, 101] width 72 height 34
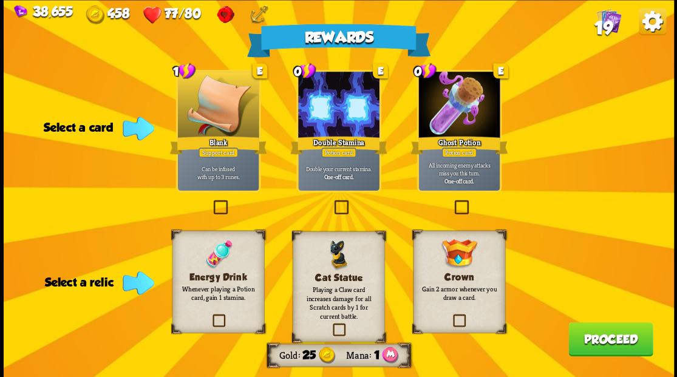
click at [210, 316] on label at bounding box center [210, 316] width 0 height 0
click at [0, 0] on input "checkbox" at bounding box center [0, 0] width 0 height 0
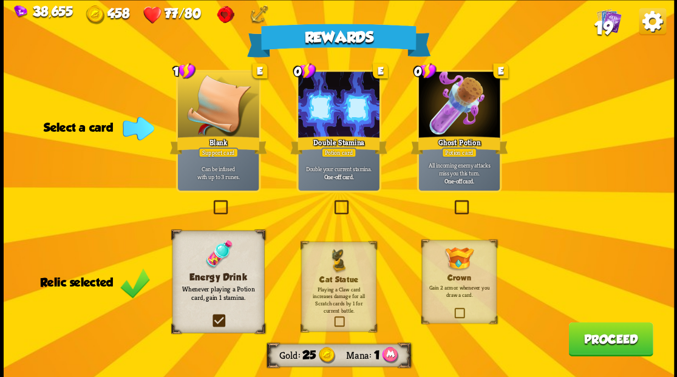
click at [331, 201] on label at bounding box center [331, 201] width 0 height 0
click at [0, 0] on input "checkbox" at bounding box center [0, 0] width 0 height 0
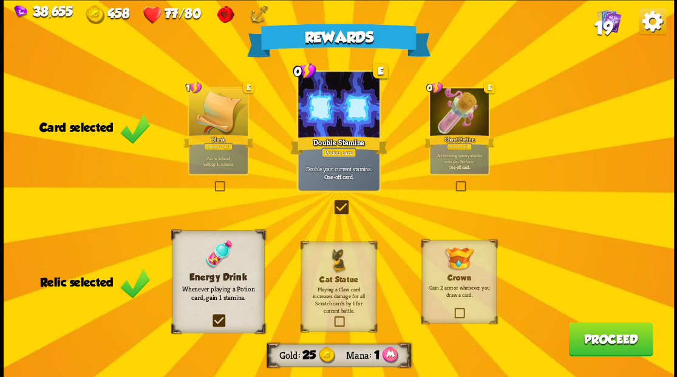
drag, startPoint x: 612, startPoint y: 339, endPoint x: 607, endPoint y: 331, distance: 8.8
click at [607, 331] on button "Proceed" at bounding box center [610, 339] width 84 height 34
